Goal: Information Seeking & Learning: Check status

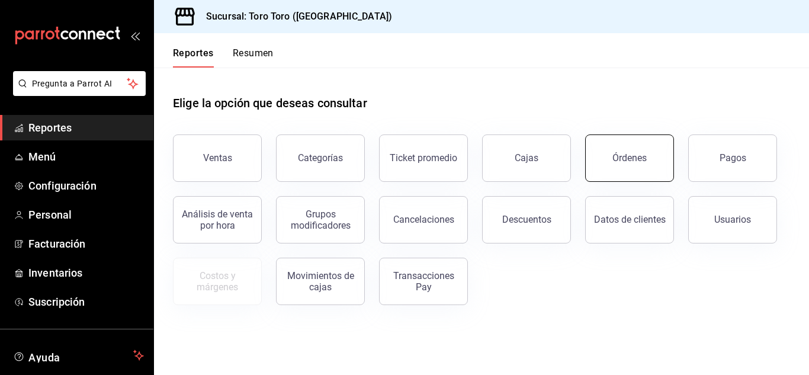
click at [623, 164] on button "Órdenes" at bounding box center [629, 157] width 89 height 47
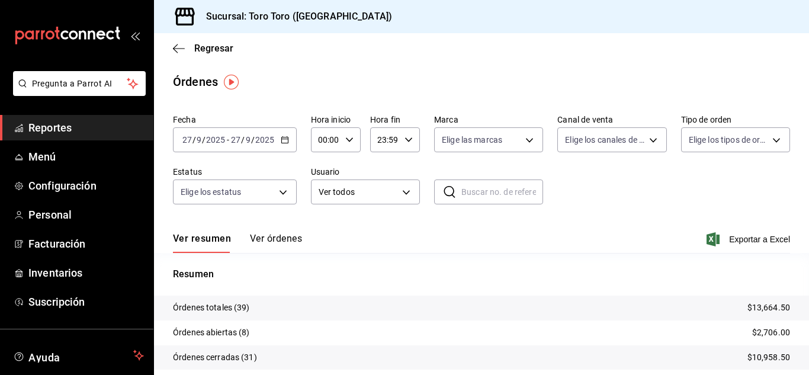
click at [80, 127] on span "Reportes" at bounding box center [85, 128] width 115 height 16
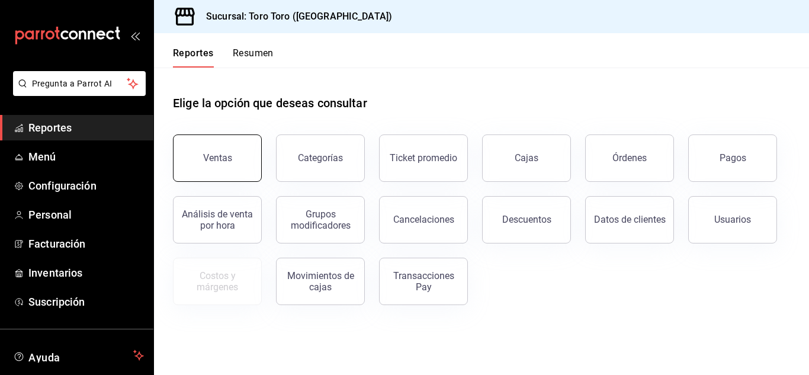
click at [255, 163] on button "Ventas" at bounding box center [217, 157] width 89 height 47
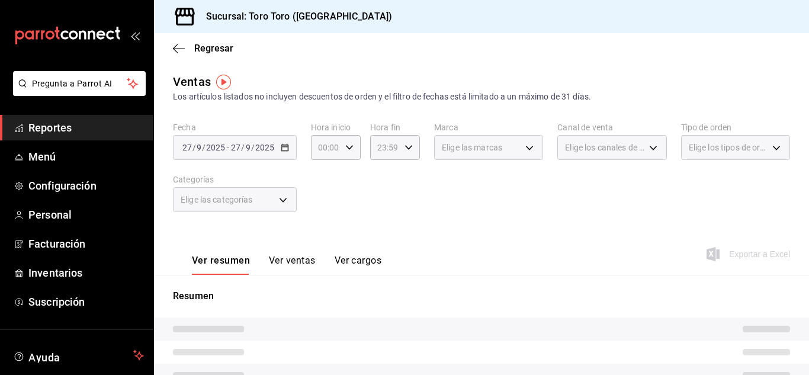
click at [348, 264] on button "Ver cargos" at bounding box center [358, 265] width 47 height 20
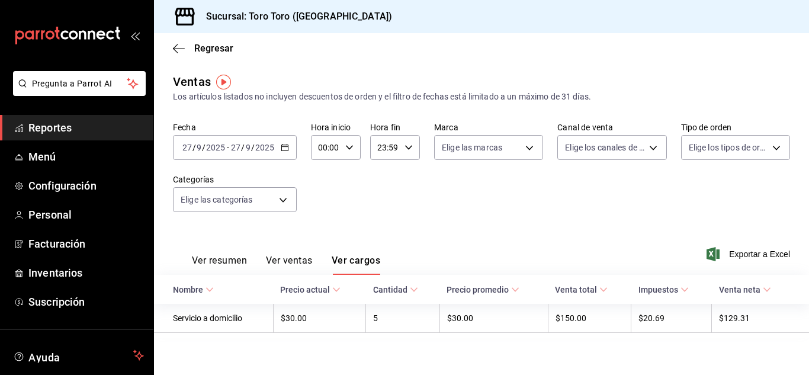
click at [96, 126] on span "Reportes" at bounding box center [85, 128] width 115 height 16
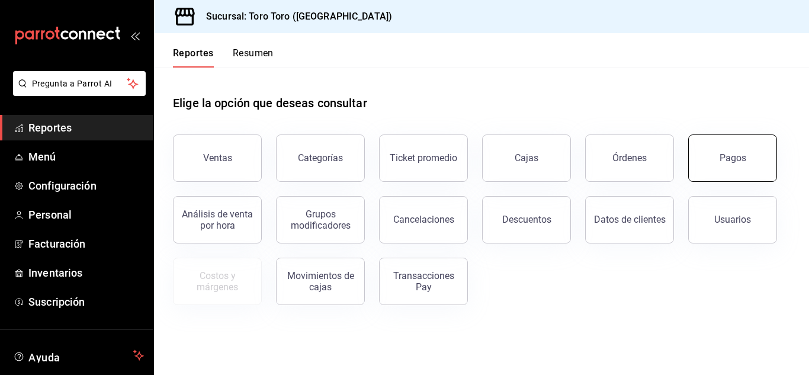
click at [714, 154] on button "Pagos" at bounding box center [732, 157] width 89 height 47
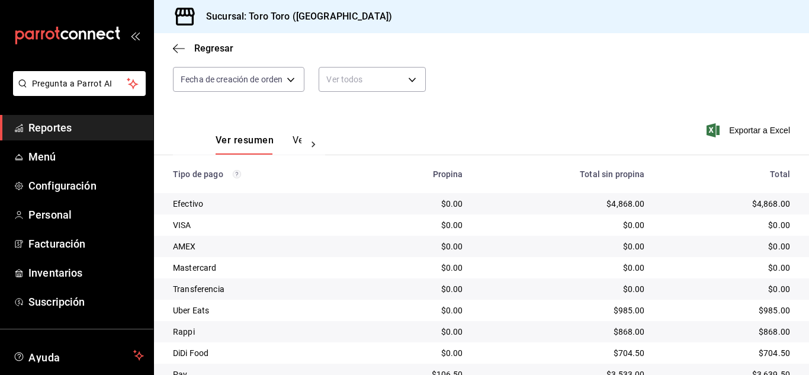
scroll to position [169, 0]
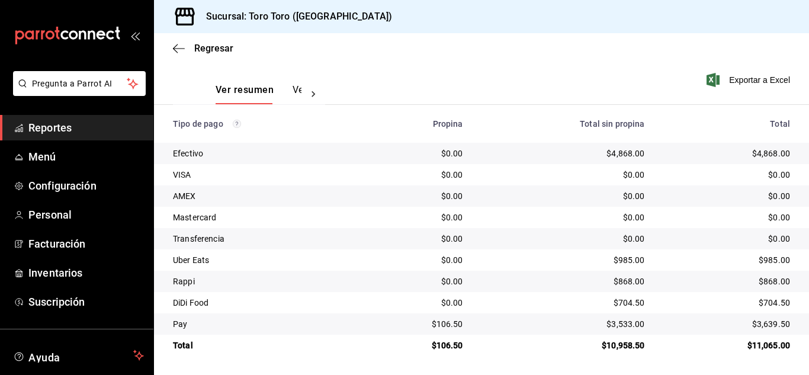
click at [65, 133] on span "Reportes" at bounding box center [85, 128] width 115 height 16
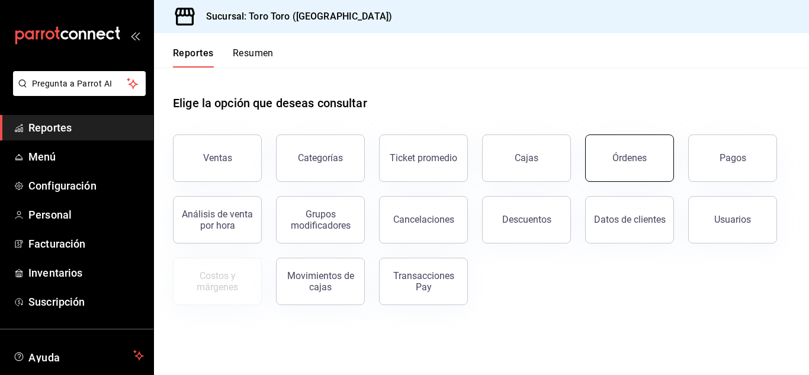
click at [641, 165] on button "Órdenes" at bounding box center [629, 157] width 89 height 47
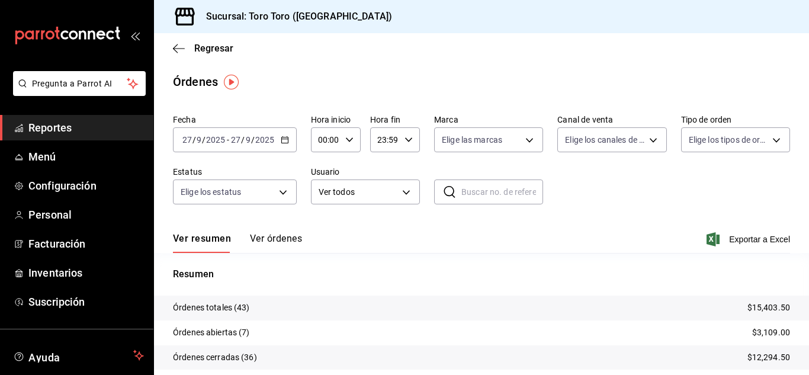
click at [60, 132] on span "Reportes" at bounding box center [85, 128] width 115 height 16
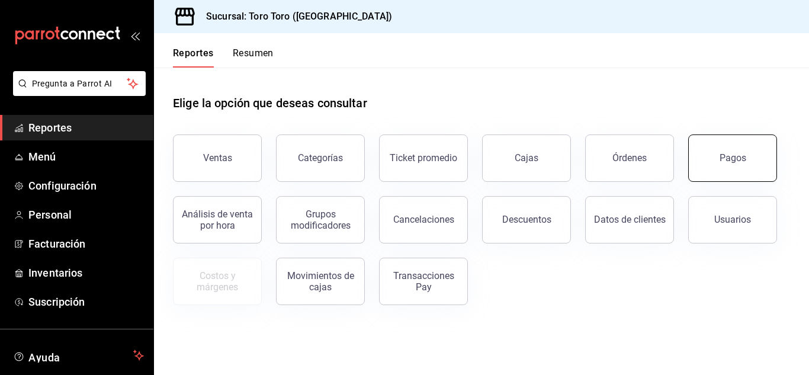
click at [719, 147] on button "Pagos" at bounding box center [732, 157] width 89 height 47
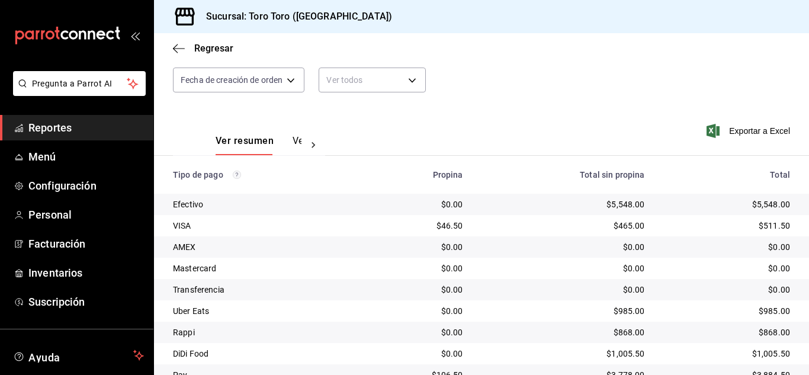
scroll to position [169, 0]
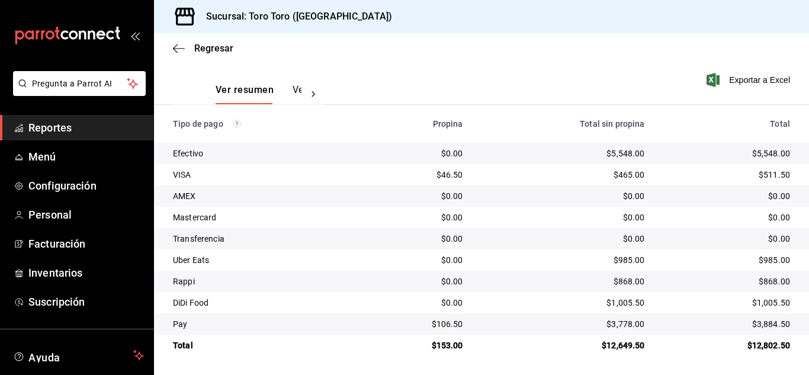
click at [86, 134] on span "Reportes" at bounding box center [85, 128] width 115 height 16
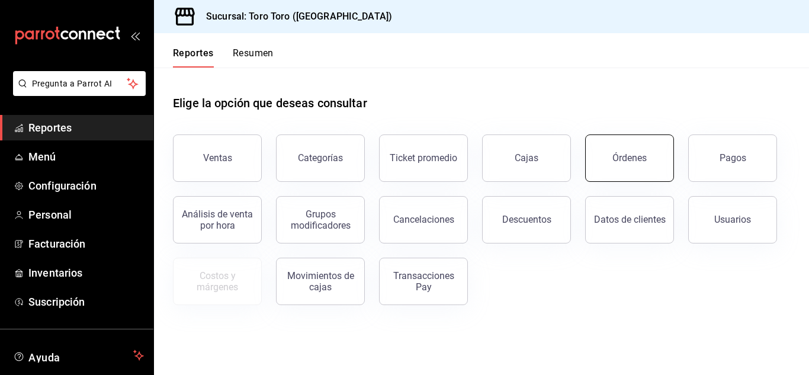
click at [651, 174] on button "Órdenes" at bounding box center [629, 157] width 89 height 47
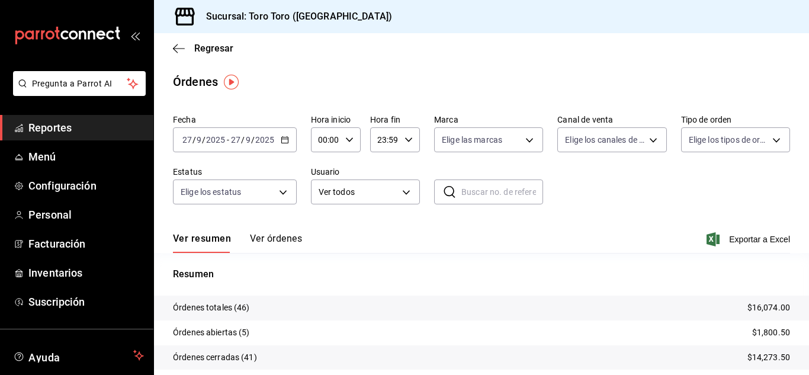
click at [40, 132] on span "Reportes" at bounding box center [85, 128] width 115 height 16
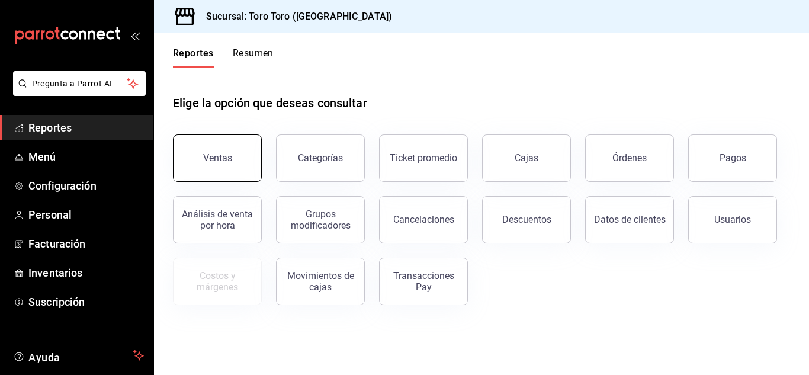
click at [206, 161] on div "Ventas" at bounding box center [217, 157] width 29 height 11
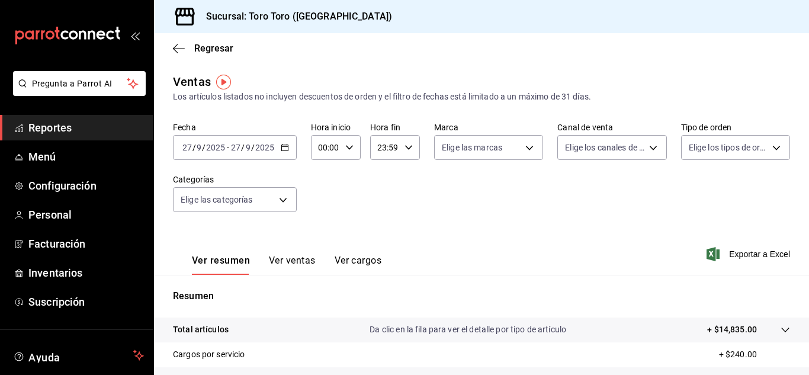
click at [352, 259] on button "Ver cargos" at bounding box center [358, 265] width 47 height 20
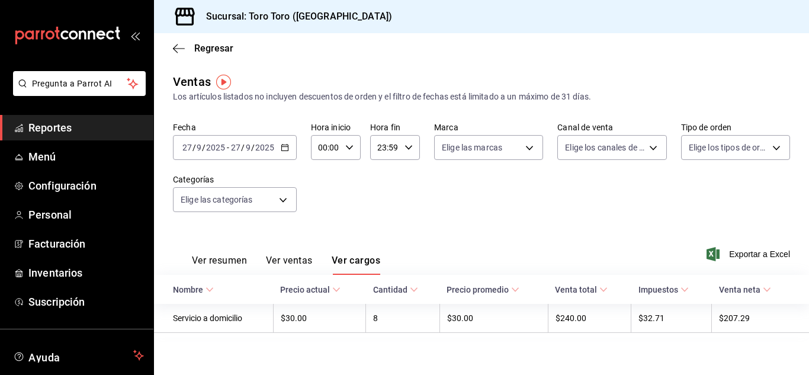
click at [66, 124] on span "Reportes" at bounding box center [85, 128] width 115 height 16
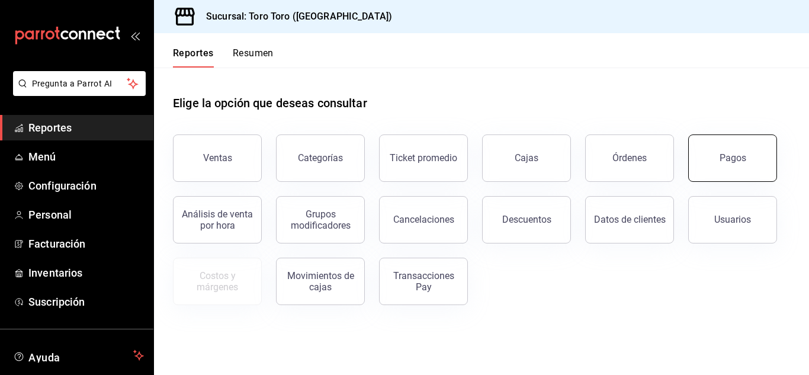
click at [741, 145] on button "Pagos" at bounding box center [732, 157] width 89 height 47
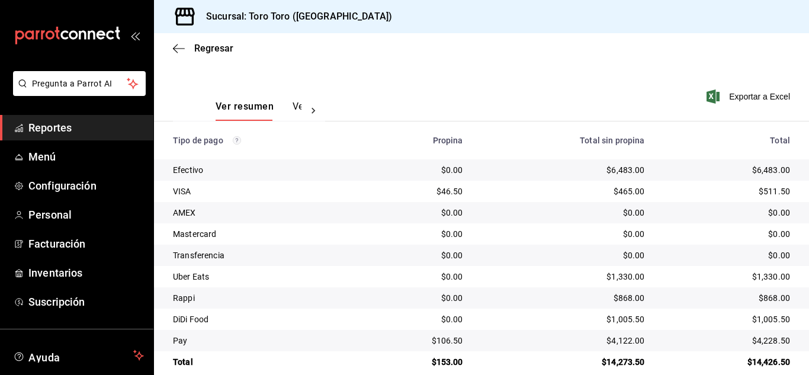
scroll to position [169, 0]
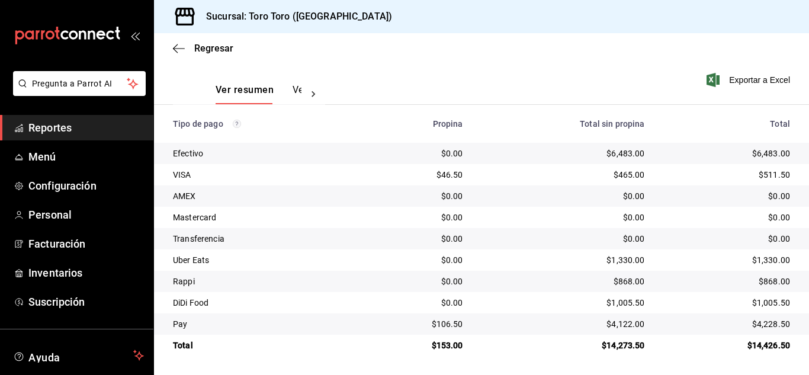
click at [65, 135] on span "Reportes" at bounding box center [85, 128] width 115 height 16
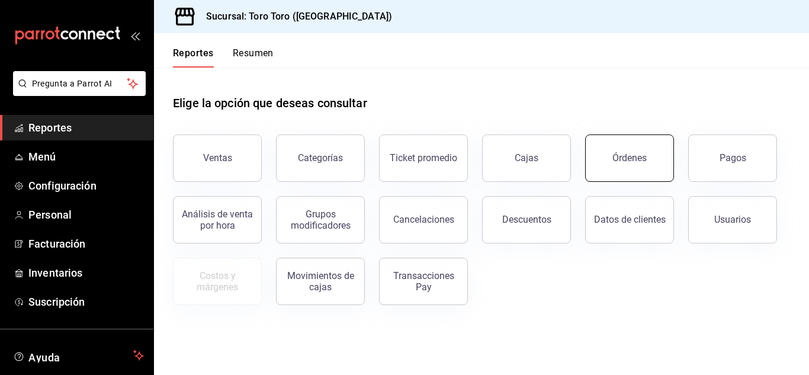
click at [599, 139] on button "Órdenes" at bounding box center [629, 157] width 89 height 47
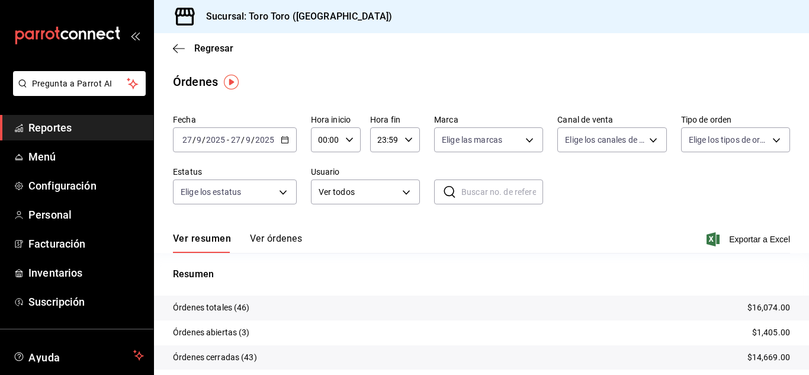
click at [59, 135] on span "Reportes" at bounding box center [85, 128] width 115 height 16
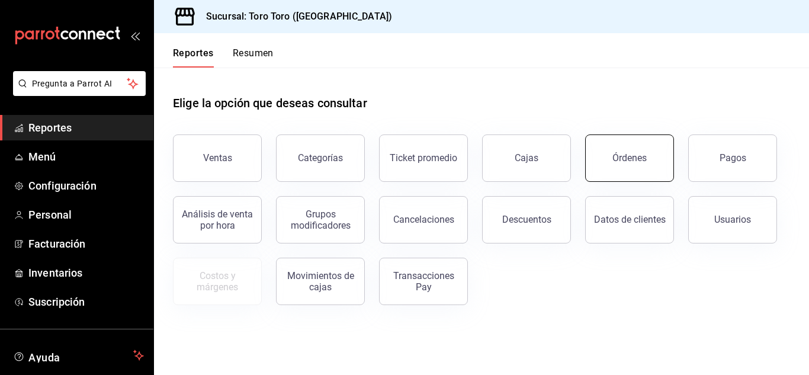
click at [651, 165] on button "Órdenes" at bounding box center [629, 157] width 89 height 47
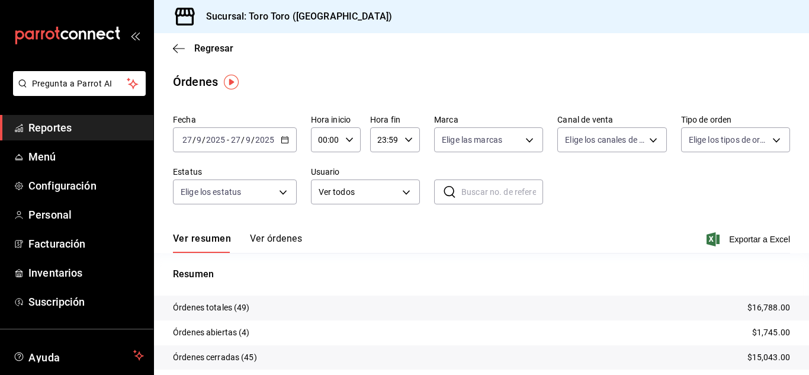
click at [72, 134] on span "Reportes" at bounding box center [85, 128] width 115 height 16
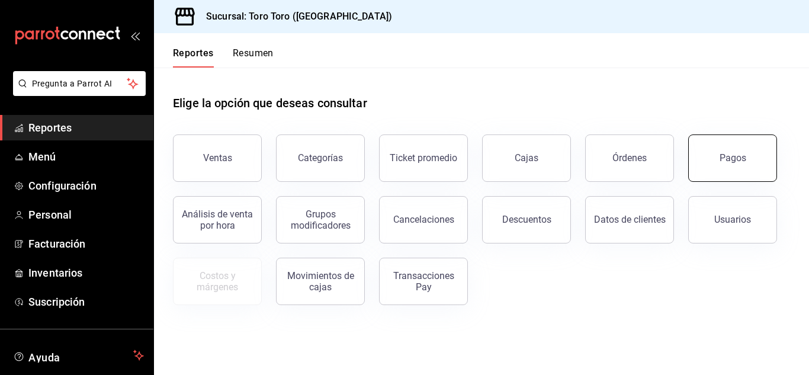
click at [721, 168] on button "Pagos" at bounding box center [732, 157] width 89 height 47
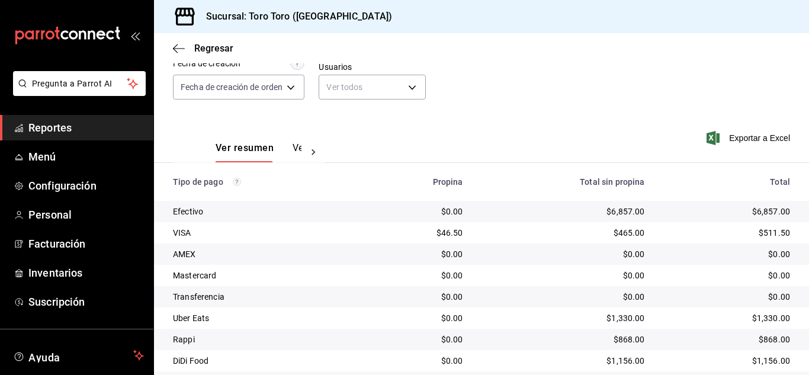
scroll to position [169, 0]
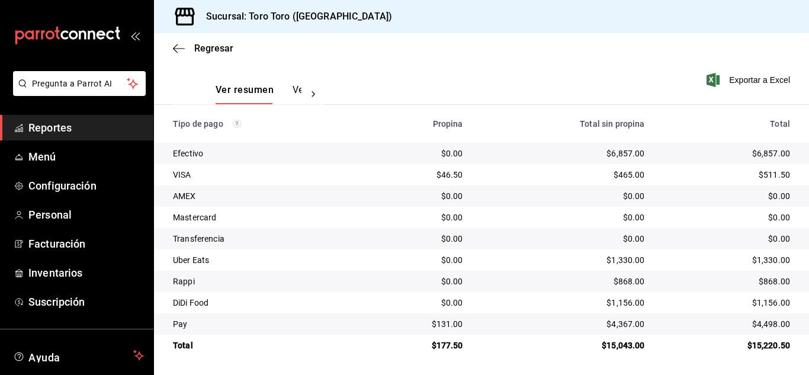
drag, startPoint x: 70, startPoint y: 122, endPoint x: 61, endPoint y: 122, distance: 9.5
click at [70, 123] on span "Reportes" at bounding box center [85, 128] width 115 height 16
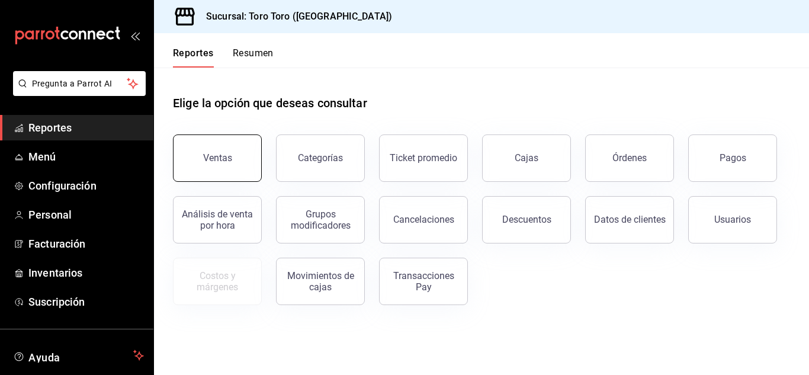
click at [207, 153] on div "Ventas" at bounding box center [217, 157] width 29 height 11
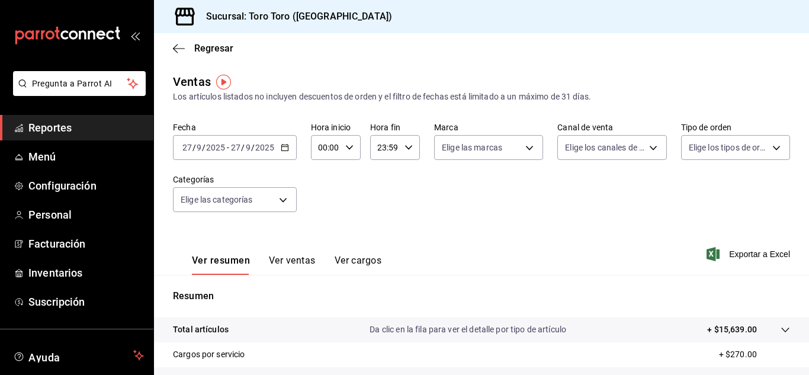
click at [363, 261] on button "Ver cargos" at bounding box center [358, 265] width 47 height 20
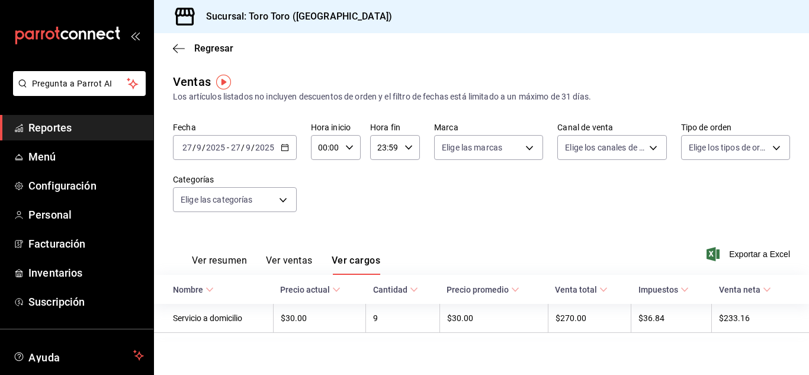
click at [69, 134] on span "Reportes" at bounding box center [85, 128] width 115 height 16
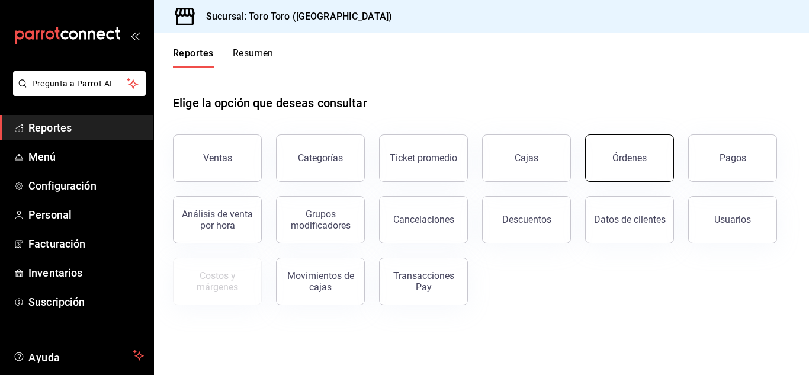
click at [641, 163] on button "Órdenes" at bounding box center [629, 157] width 89 height 47
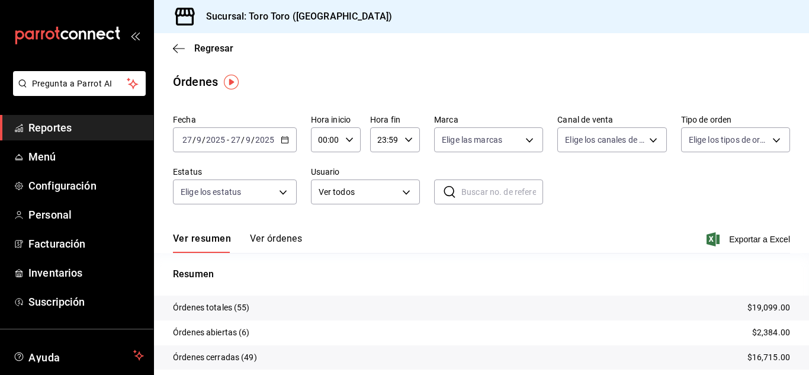
click at [59, 129] on span "Reportes" at bounding box center [85, 128] width 115 height 16
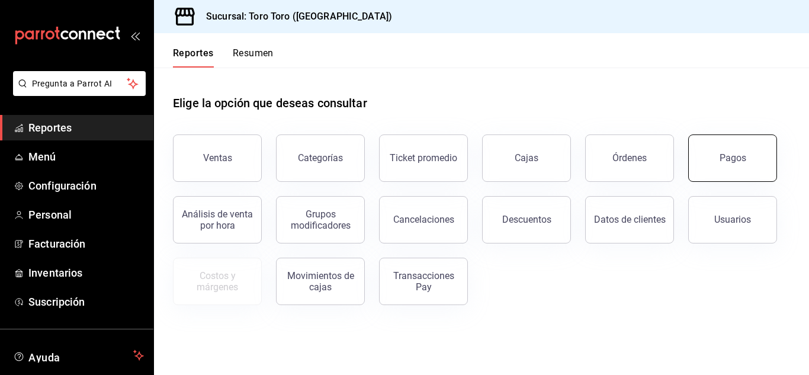
click at [711, 139] on button "Pagos" at bounding box center [732, 157] width 89 height 47
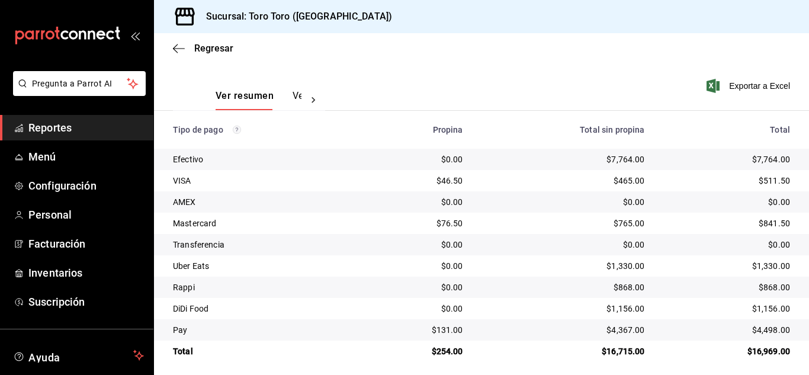
scroll to position [169, 0]
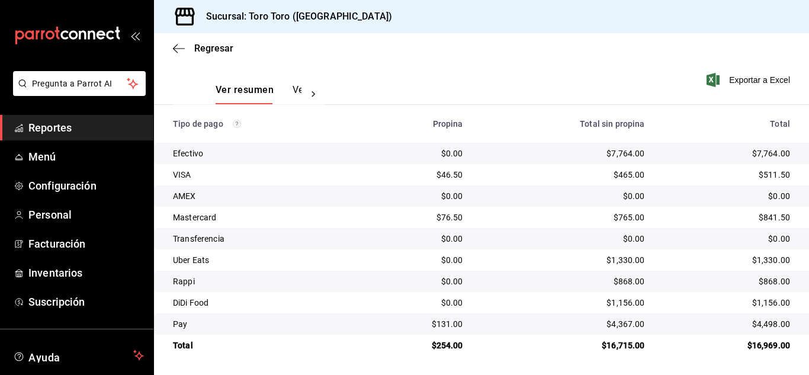
drag, startPoint x: 37, startPoint y: 128, endPoint x: 50, endPoint y: 102, distance: 29.1
click at [37, 128] on span "Reportes" at bounding box center [85, 128] width 115 height 16
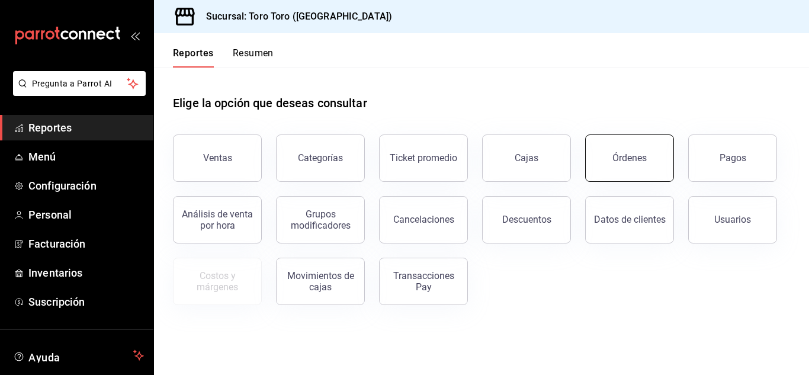
click at [647, 160] on button "Órdenes" at bounding box center [629, 157] width 89 height 47
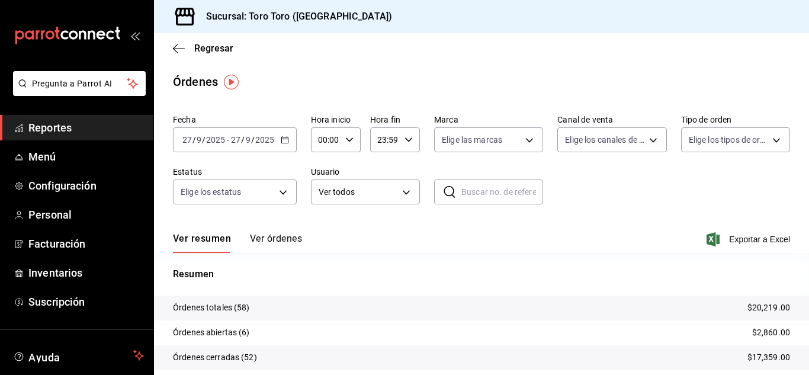
click at [59, 123] on span "Reportes" at bounding box center [85, 128] width 115 height 16
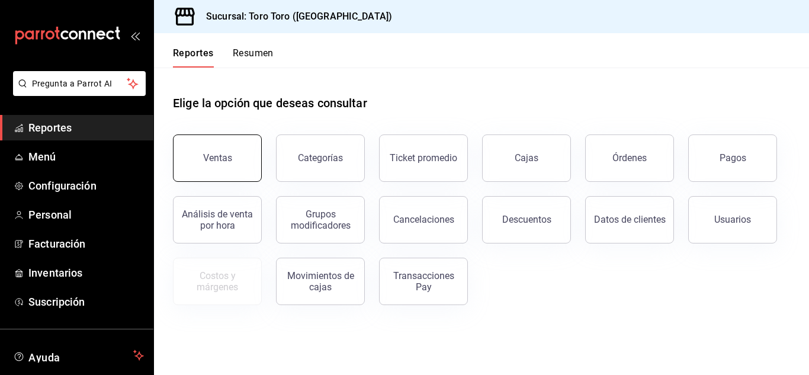
click at [206, 156] on div "Ventas" at bounding box center [217, 157] width 29 height 11
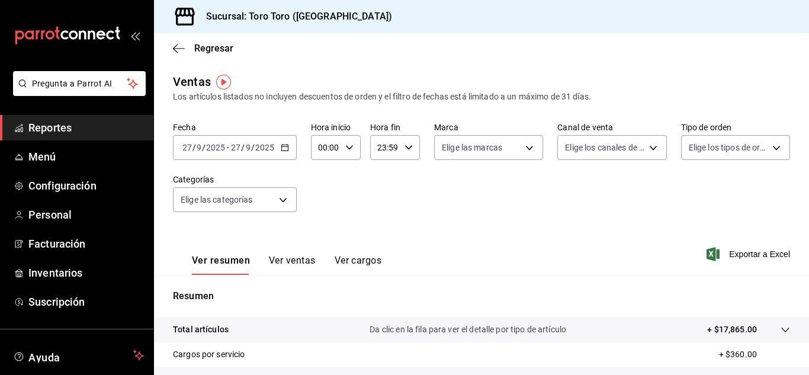
click at [365, 259] on button "Ver cargos" at bounding box center [358, 265] width 47 height 20
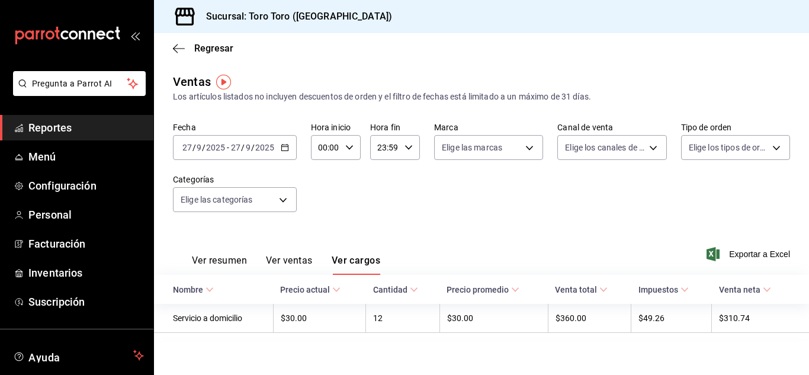
click at [63, 125] on span "Reportes" at bounding box center [85, 128] width 115 height 16
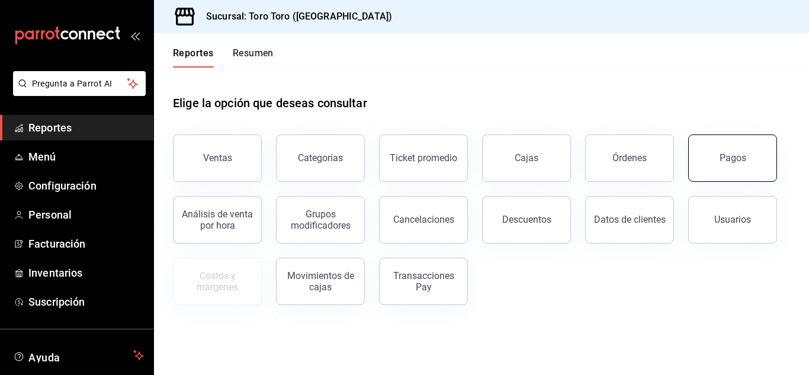
click at [691, 146] on div "Pagos" at bounding box center [725, 151] width 103 height 62
click at [731, 160] on div "Pagos" at bounding box center [733, 157] width 27 height 11
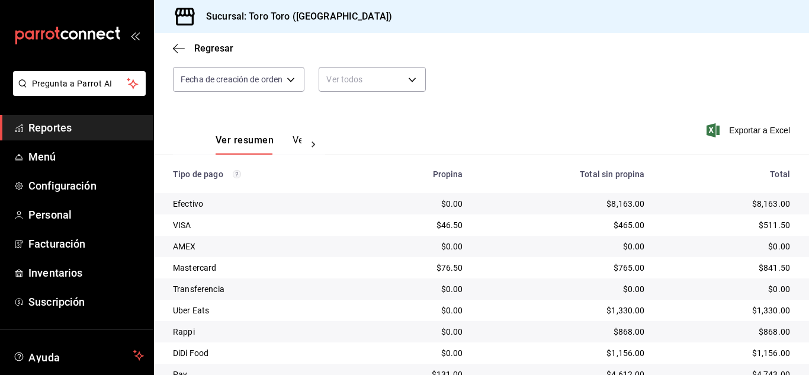
scroll to position [169, 0]
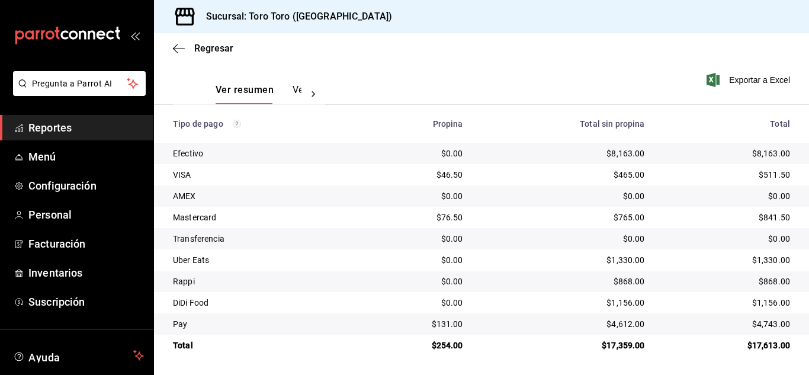
drag, startPoint x: 35, startPoint y: 131, endPoint x: 46, endPoint y: 124, distance: 12.8
click at [35, 131] on span "Reportes" at bounding box center [85, 128] width 115 height 16
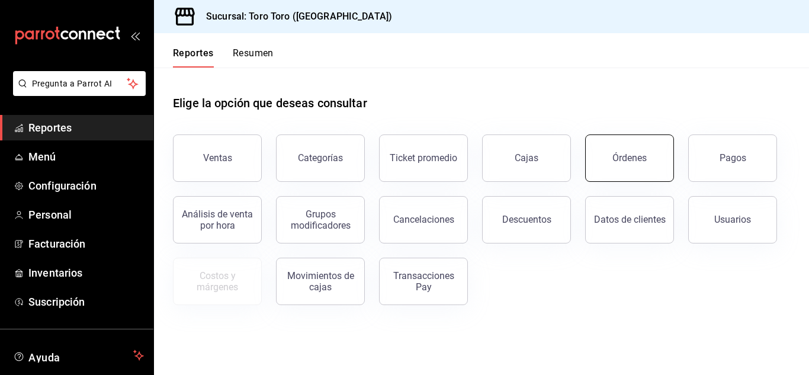
click at [638, 165] on button "Órdenes" at bounding box center [629, 157] width 89 height 47
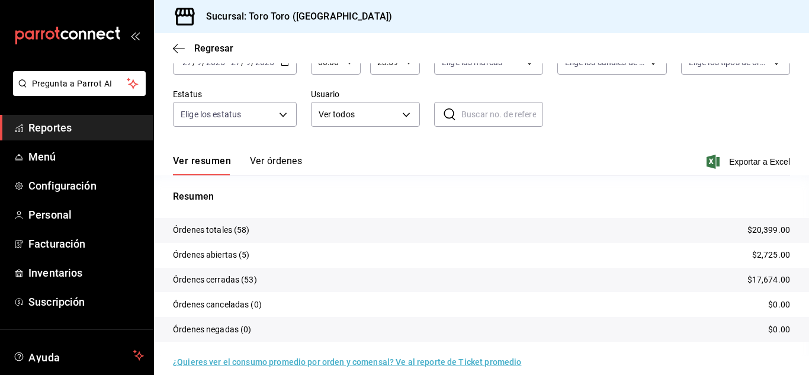
scroll to position [90, 0]
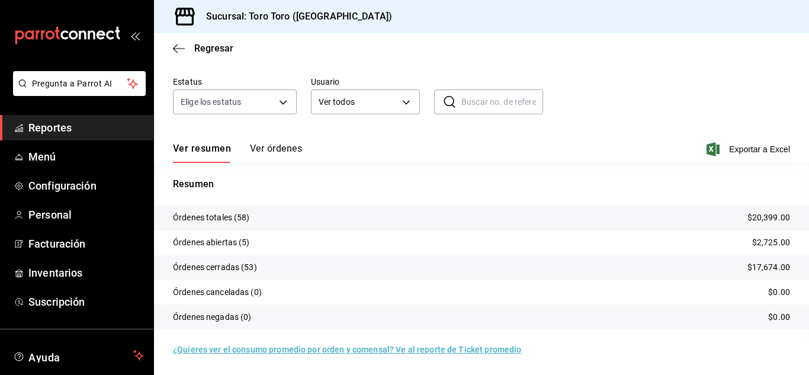
click at [61, 130] on span "Reportes" at bounding box center [85, 128] width 115 height 16
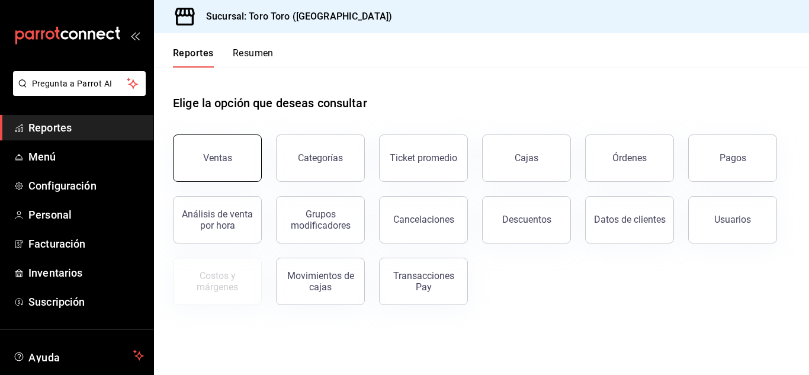
click at [202, 159] on button "Ventas" at bounding box center [217, 157] width 89 height 47
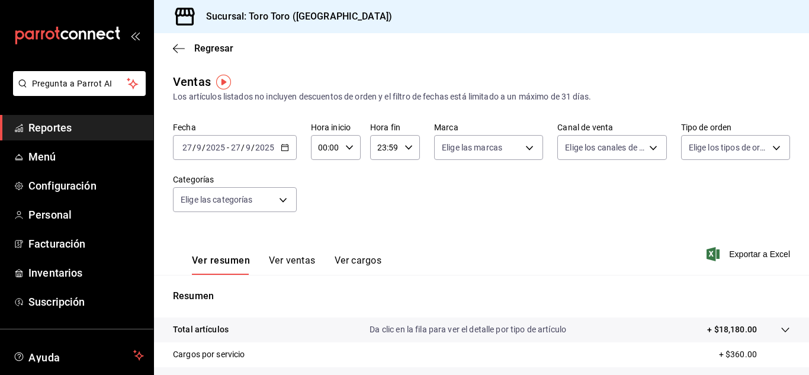
click at [346, 261] on button "Ver cargos" at bounding box center [358, 265] width 47 height 20
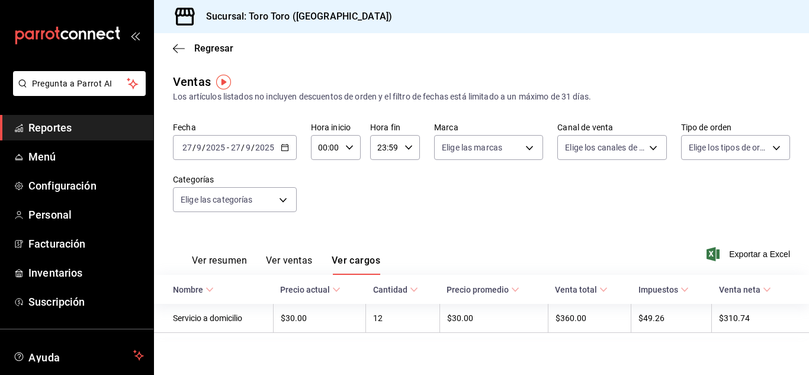
click at [50, 127] on span "Reportes" at bounding box center [85, 128] width 115 height 16
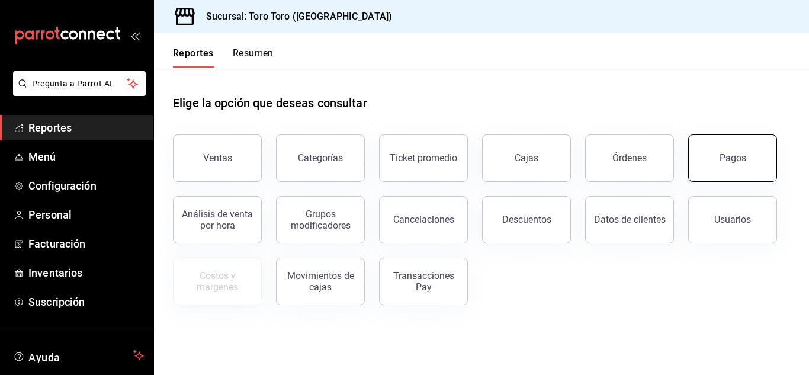
click at [725, 163] on div "Pagos" at bounding box center [733, 157] width 27 height 11
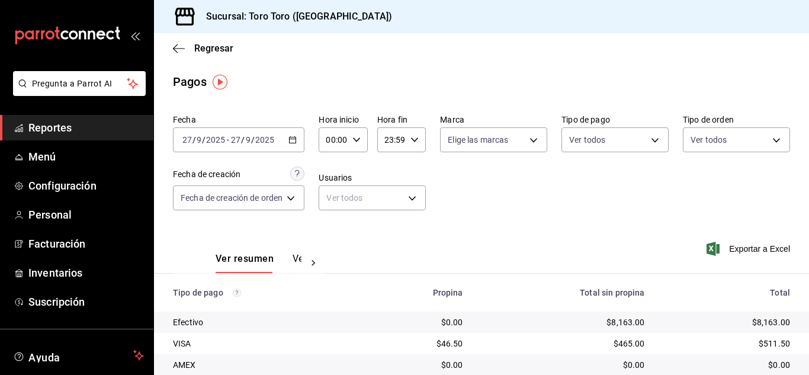
click at [302, 145] on div "[DATE] [DATE] - [DATE] [DATE]" at bounding box center [238, 139] width 131 height 25
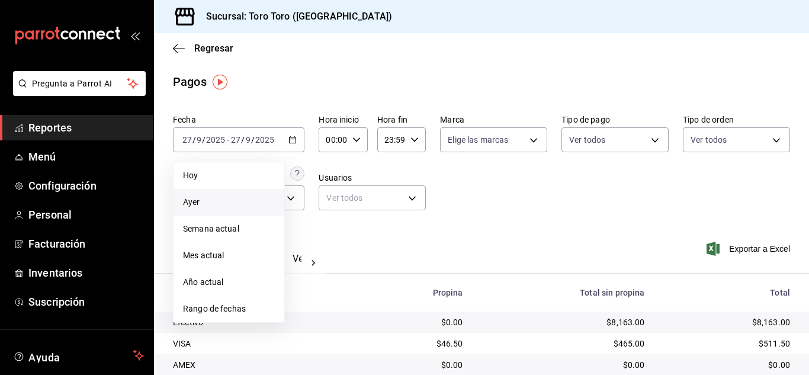
click at [219, 197] on span "Ayer" at bounding box center [229, 202] width 92 height 12
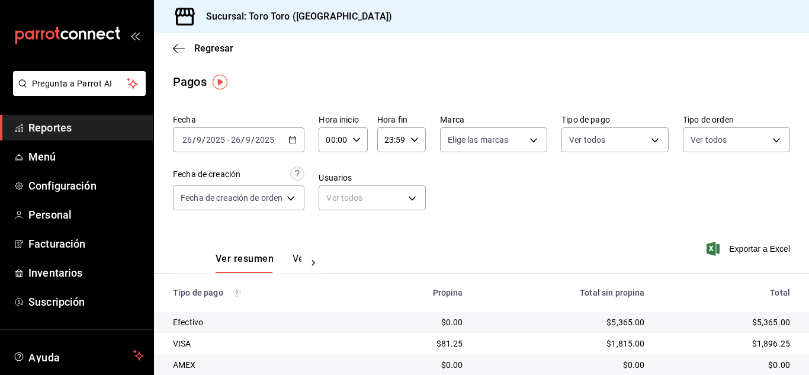
click at [291, 143] on \(Stroke\) "button" at bounding box center [292, 140] width 7 height 7
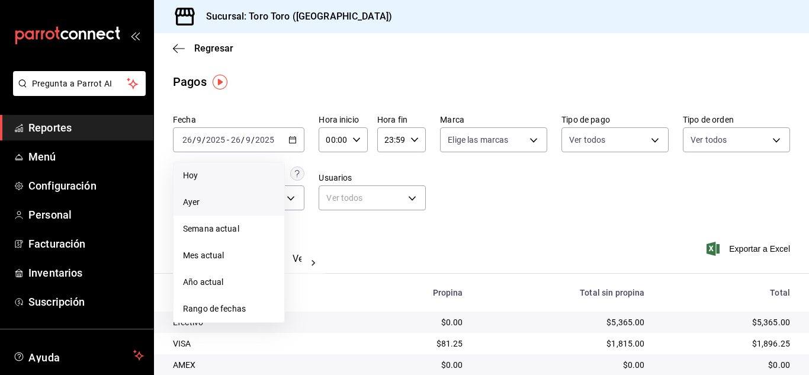
click at [211, 179] on span "Hoy" at bounding box center [229, 175] width 92 height 12
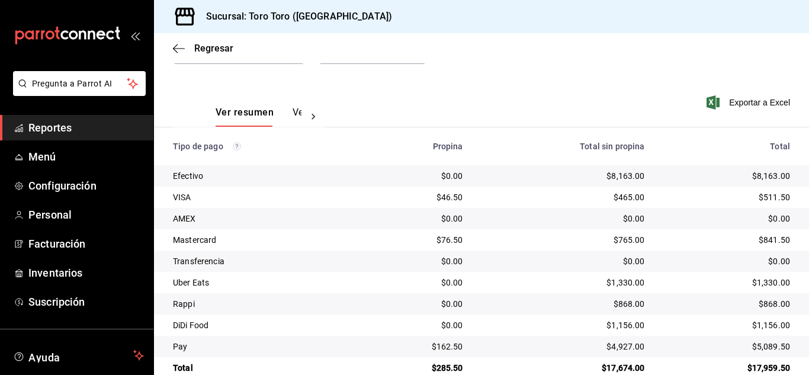
scroll to position [169, 0]
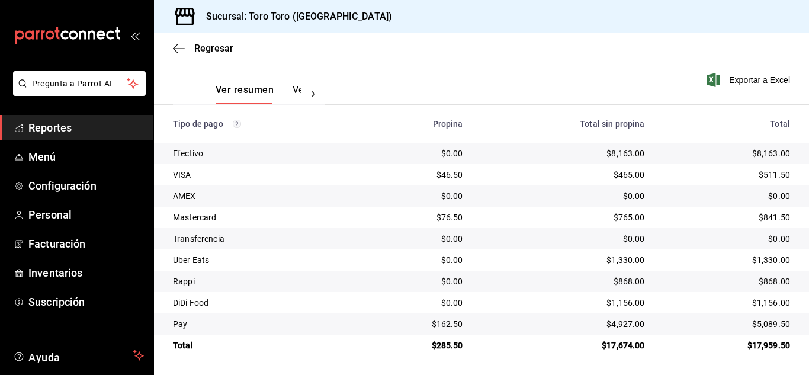
click at [38, 128] on span "Reportes" at bounding box center [85, 128] width 115 height 16
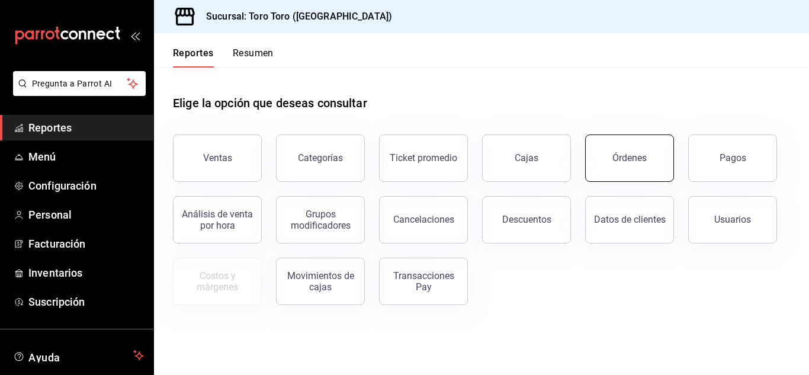
click at [624, 162] on div "Órdenes" at bounding box center [629, 157] width 34 height 11
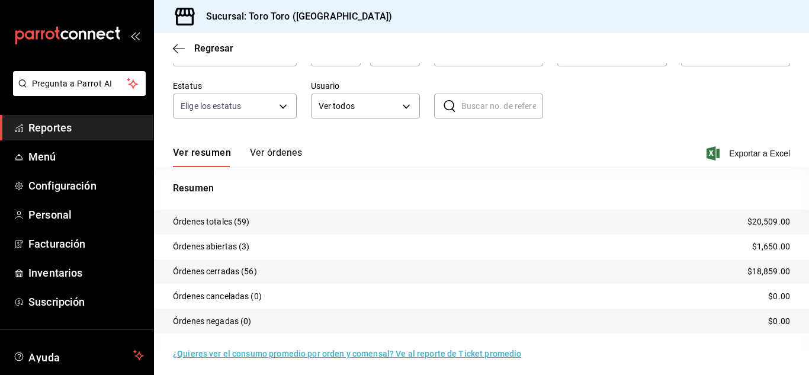
scroll to position [90, 0]
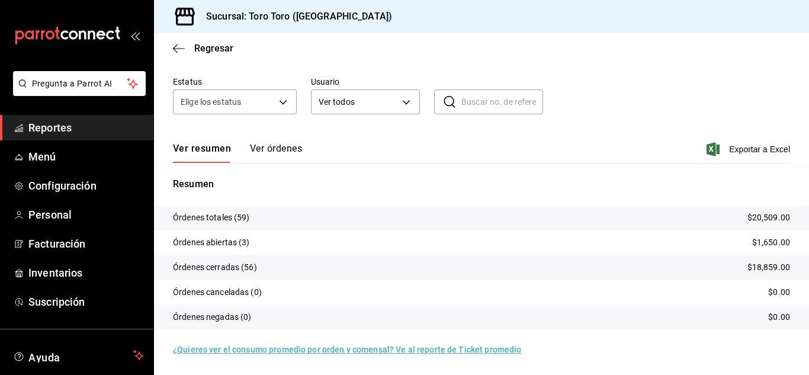
click at [52, 126] on span "Reportes" at bounding box center [85, 128] width 115 height 16
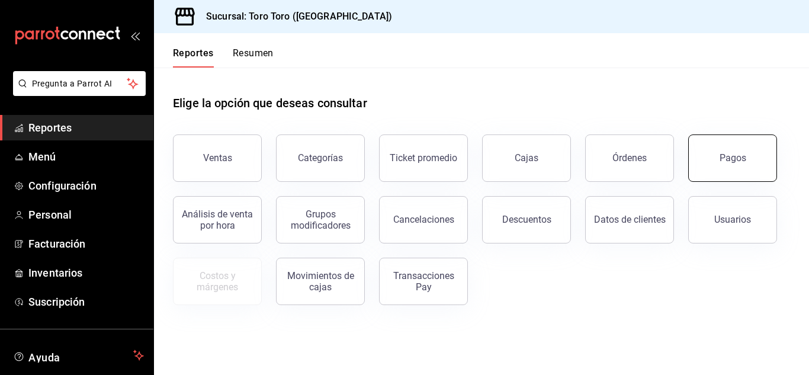
click at [731, 159] on div "Pagos" at bounding box center [733, 157] width 27 height 11
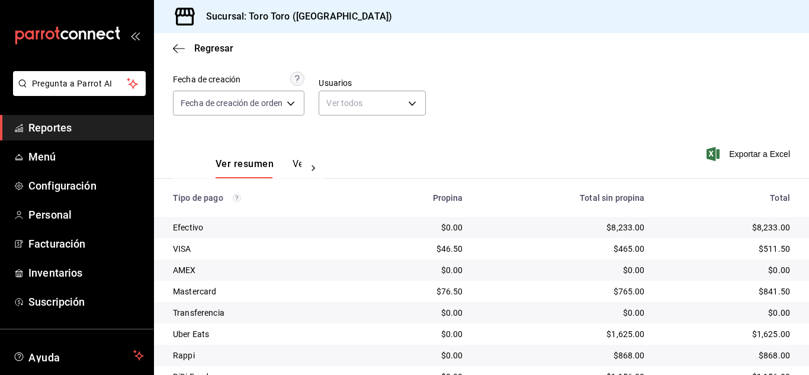
scroll to position [118, 0]
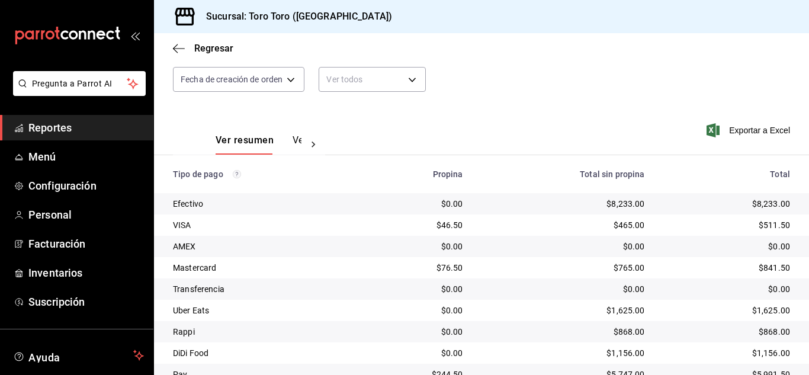
click at [76, 122] on span "Reportes" at bounding box center [85, 128] width 115 height 16
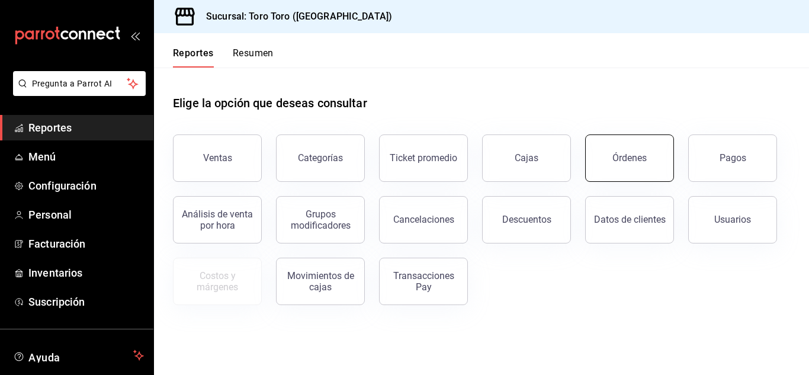
click at [629, 158] on div "Órdenes" at bounding box center [629, 157] width 34 height 11
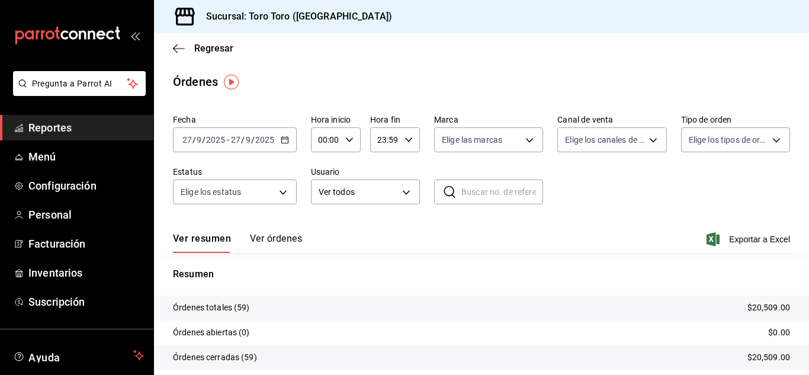
click at [40, 126] on span "Reportes" at bounding box center [85, 128] width 115 height 16
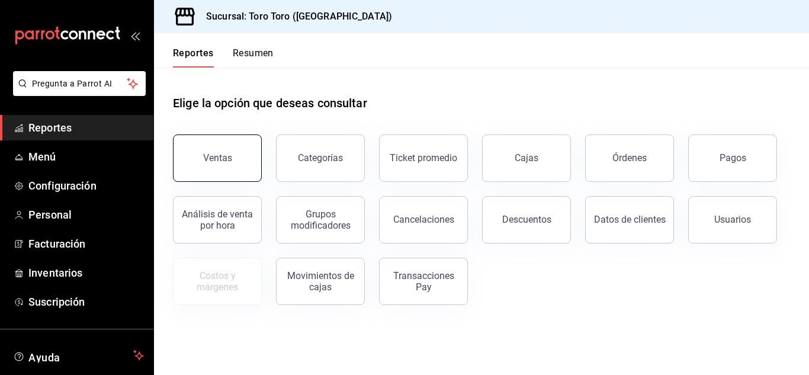
click at [216, 152] on button "Ventas" at bounding box center [217, 157] width 89 height 47
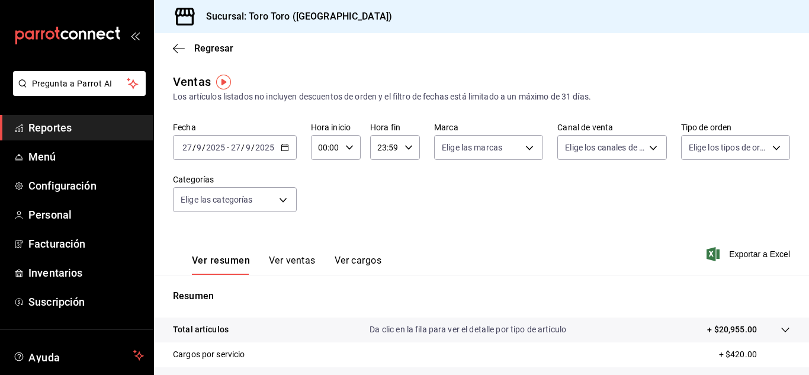
click at [362, 265] on button "Ver cargos" at bounding box center [358, 265] width 47 height 20
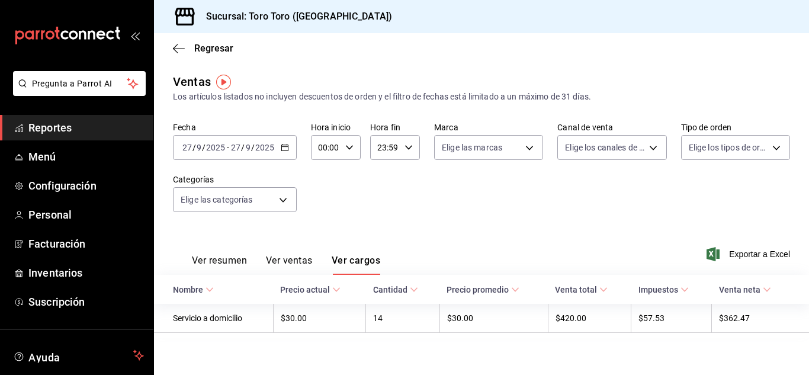
click at [66, 126] on span "Reportes" at bounding box center [85, 128] width 115 height 16
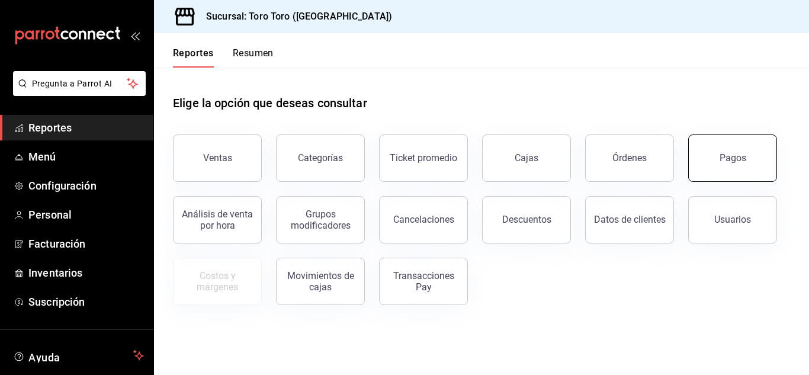
click at [720, 152] on button "Pagos" at bounding box center [732, 157] width 89 height 47
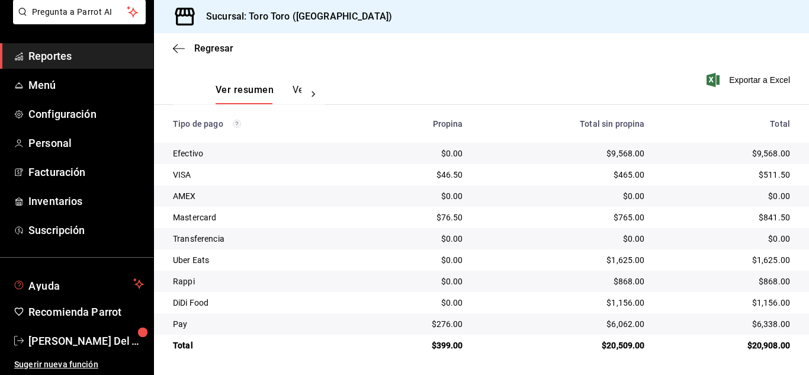
scroll to position [72, 0]
click at [98, 334] on span "[PERSON_NAME] Del Toro [PERSON_NAME]" at bounding box center [85, 340] width 115 height 16
